Goal: Information Seeking & Learning: Compare options

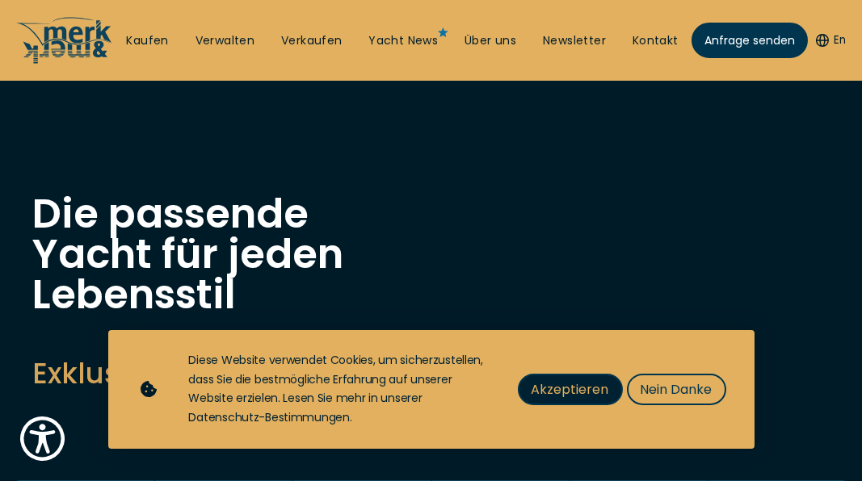
click at [602, 397] on span "Akzeptieren" at bounding box center [570, 390] width 78 height 20
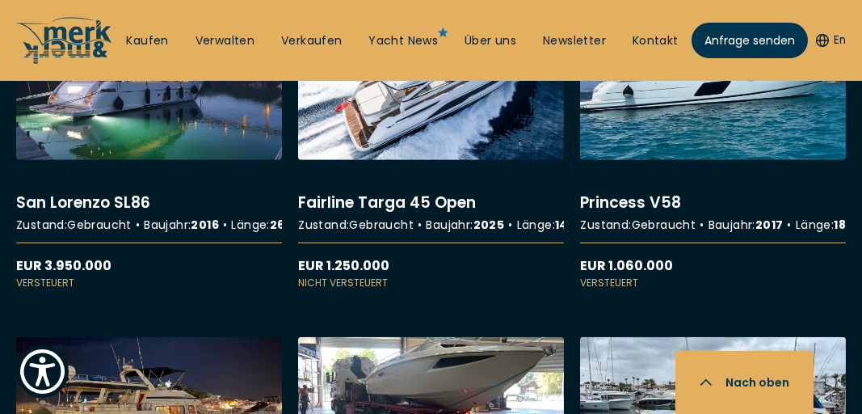
scroll to position [3726, 0]
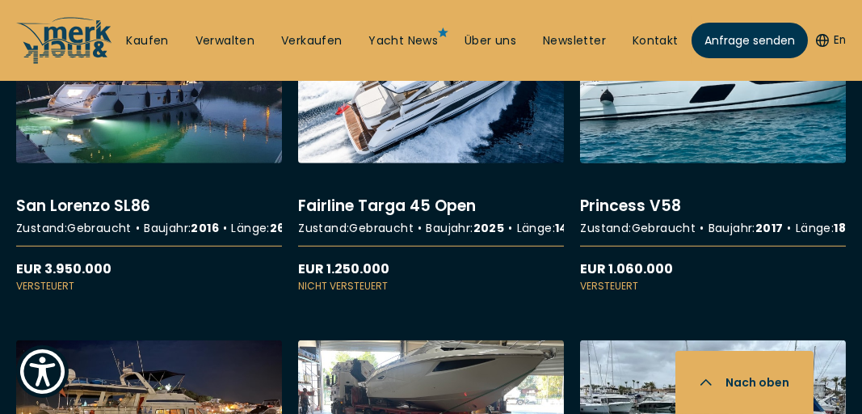
click at [644, 291] on link "More details about Princess V58" at bounding box center [713, 150] width 266 height 288
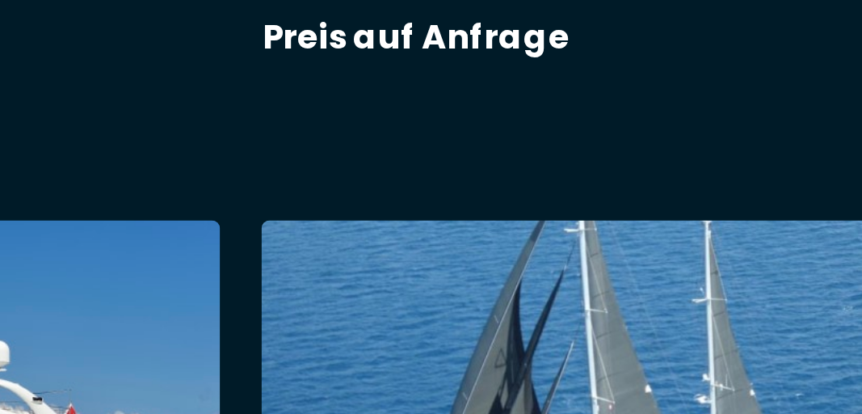
scroll to position [10875, 0]
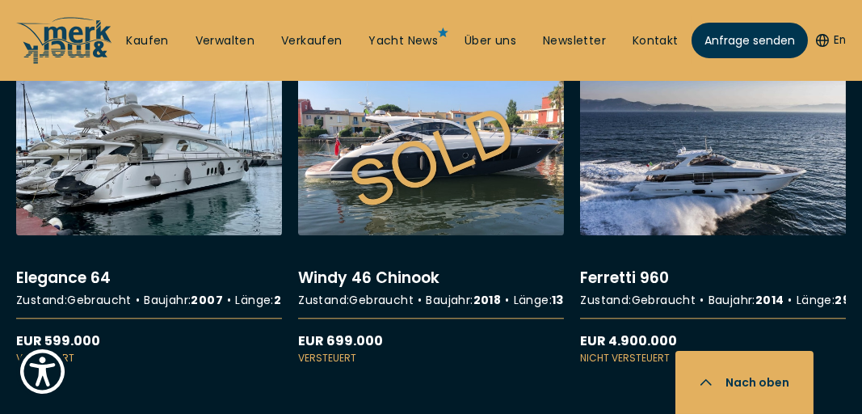
scroll to position [11978, 0]
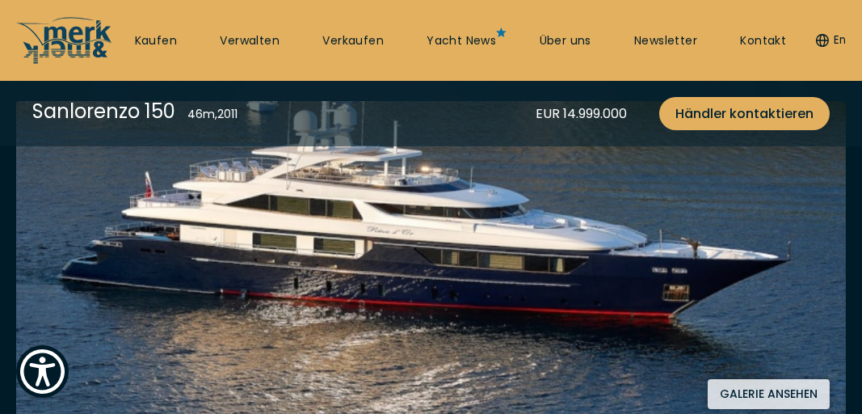
scroll to position [290, 0]
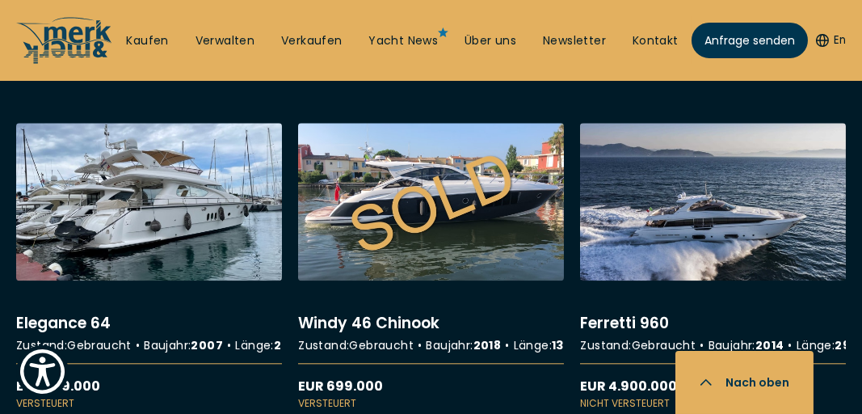
scroll to position [11933, 0]
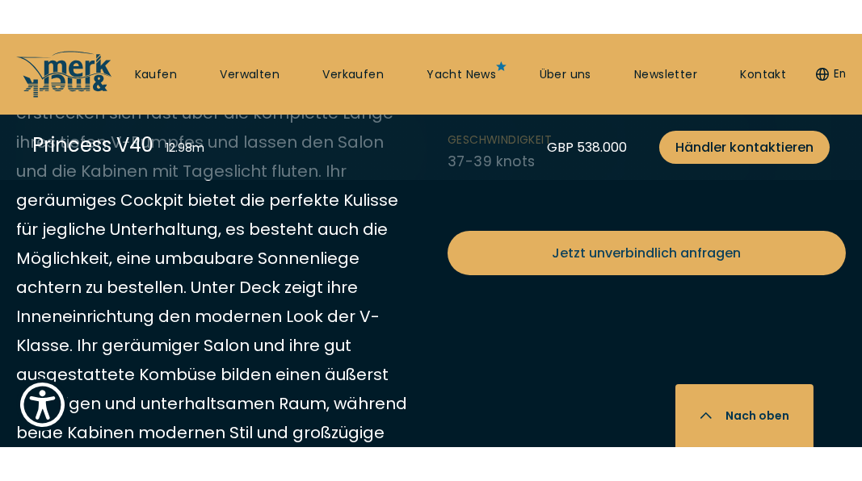
scroll to position [772, 0]
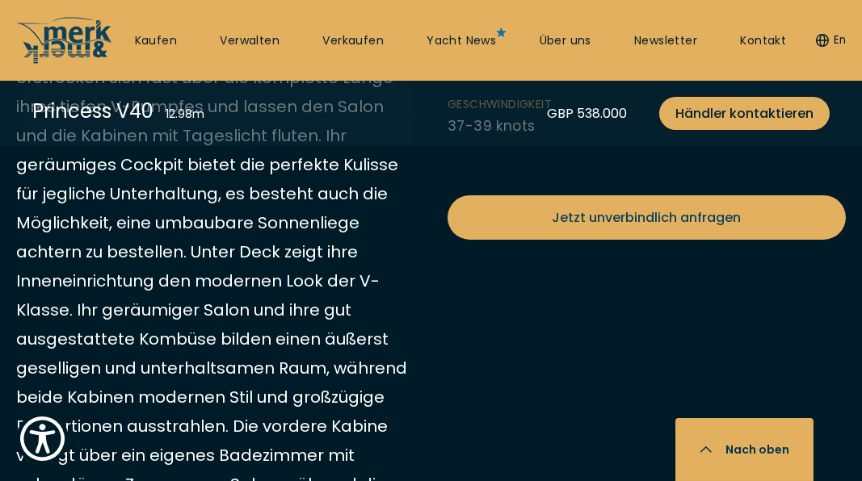
click at [800, 157] on ul "Zustand Neu Typ Motor Yacht Brand Princess Yachts Kabinen 2 Länge über Alles 12…" at bounding box center [646, 1] width 398 height 311
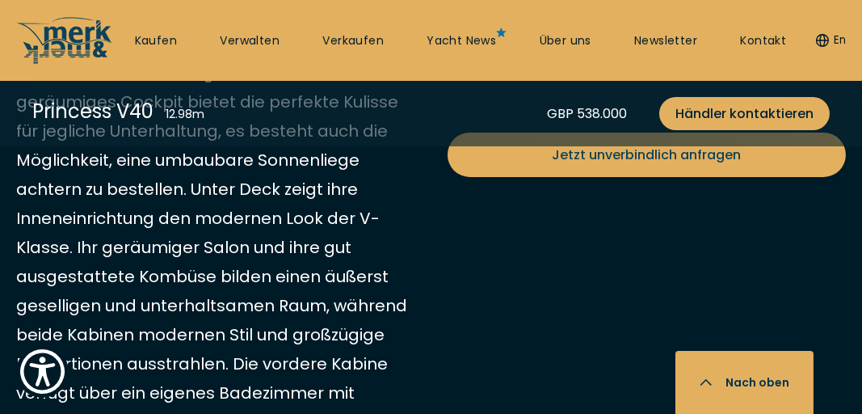
scroll to position [838, 0]
